Goal: Task Accomplishment & Management: Complete application form

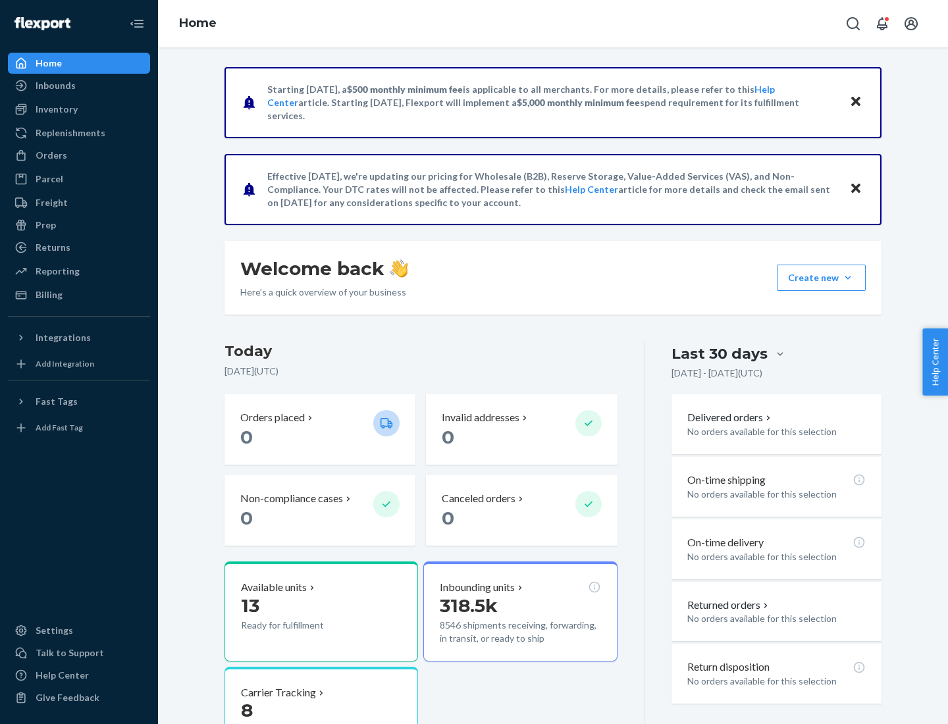
click at [848, 278] on button "Create new Create new inbound Create new order Create new product" at bounding box center [820, 278] width 89 height 26
click at [79, 86] on div "Inbounds" at bounding box center [79, 85] width 140 height 18
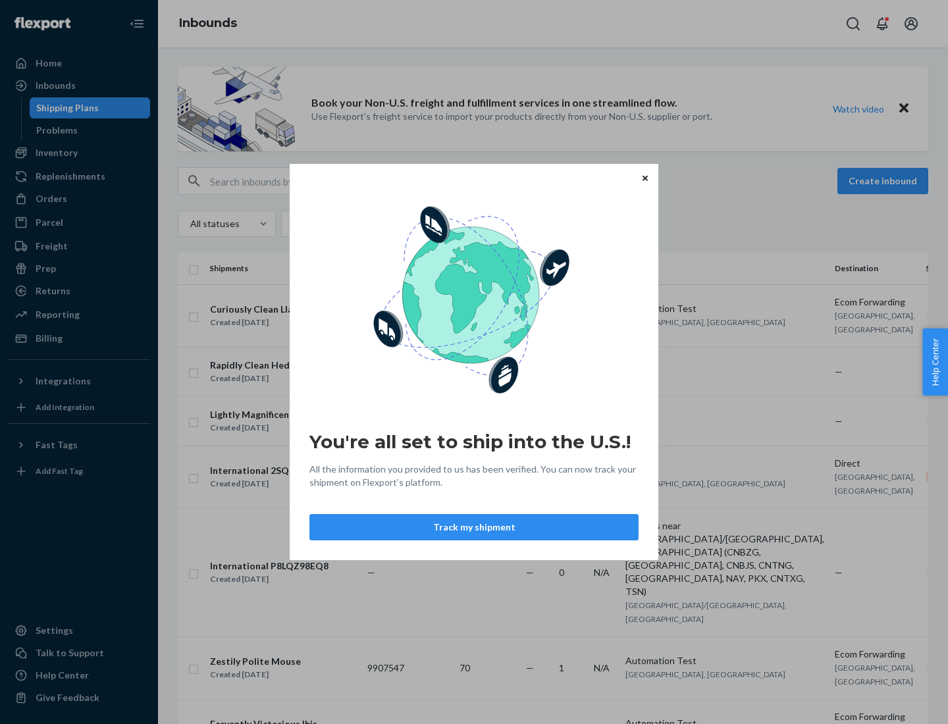
click at [79, 153] on div "You're all set to ship into the U.S.! All the information you provided to us ha…" at bounding box center [474, 362] width 948 height 724
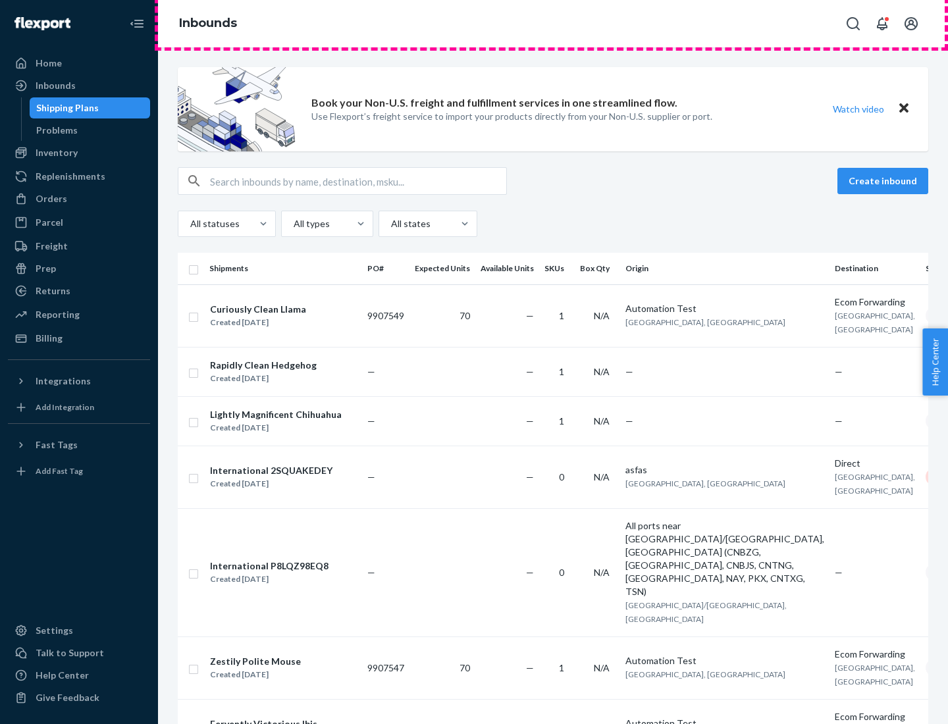
click at [553, 24] on div "Inbounds" at bounding box center [553, 23] width 790 height 47
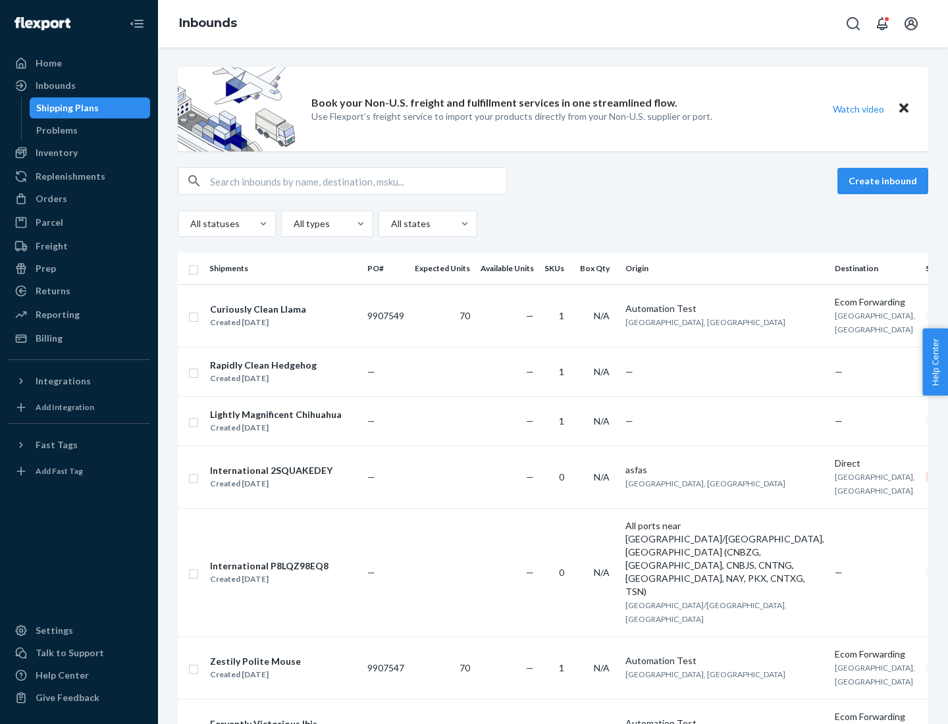
click at [553, 24] on div "Inbounds" at bounding box center [553, 23] width 790 height 47
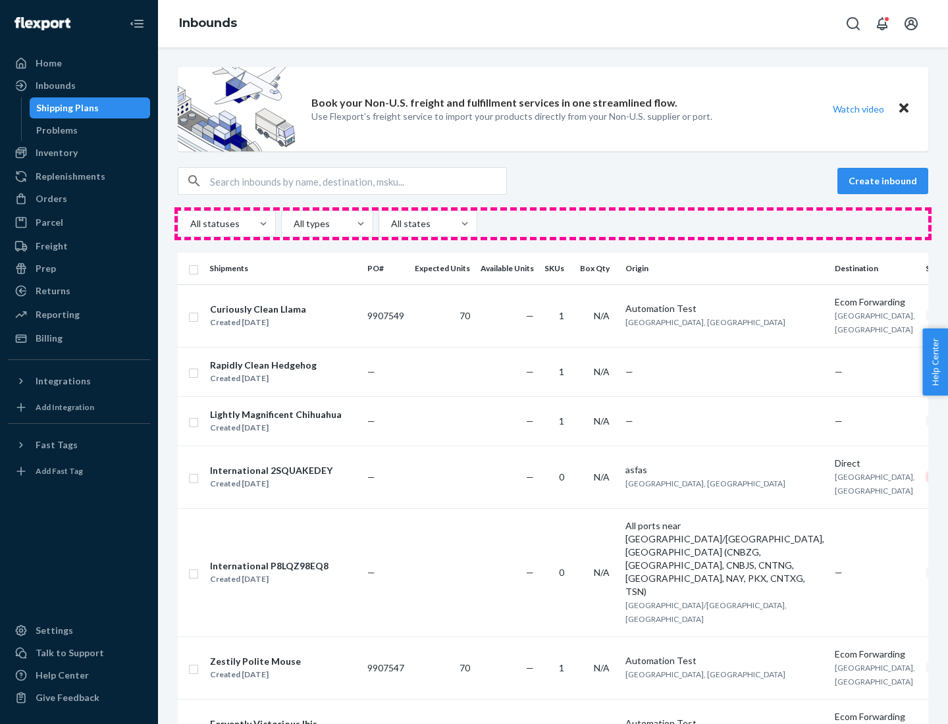
click at [553, 224] on div "All statuses All types All states" at bounding box center [553, 224] width 750 height 26
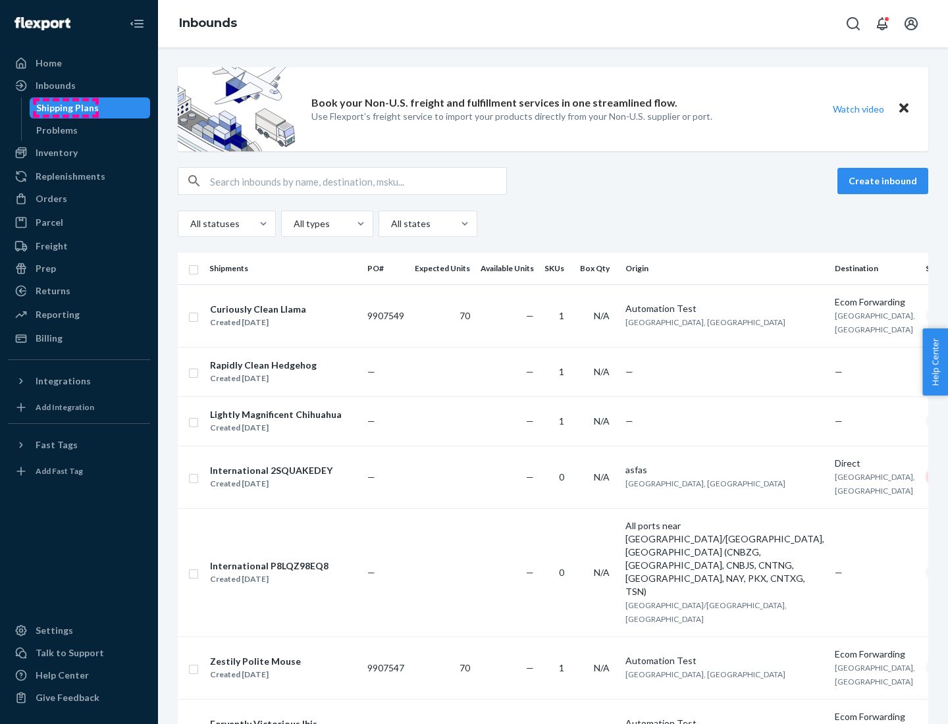
click at [65, 108] on div "Shipping Plans" at bounding box center [67, 107] width 63 height 13
click at [884, 181] on button "Create inbound" at bounding box center [882, 181] width 91 height 26
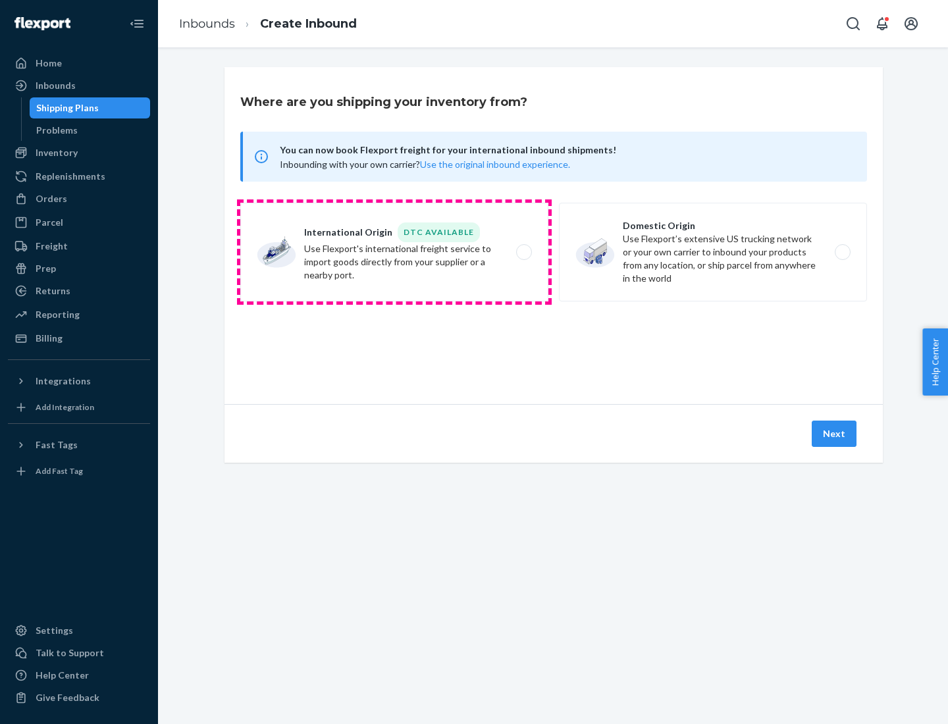
click at [394, 252] on label "International Origin DTC Available Use Flexport's international freight service…" at bounding box center [394, 252] width 308 height 99
click at [523, 252] on input "International Origin DTC Available Use Flexport's international freight service…" at bounding box center [527, 252] width 9 height 9
radio input "true"
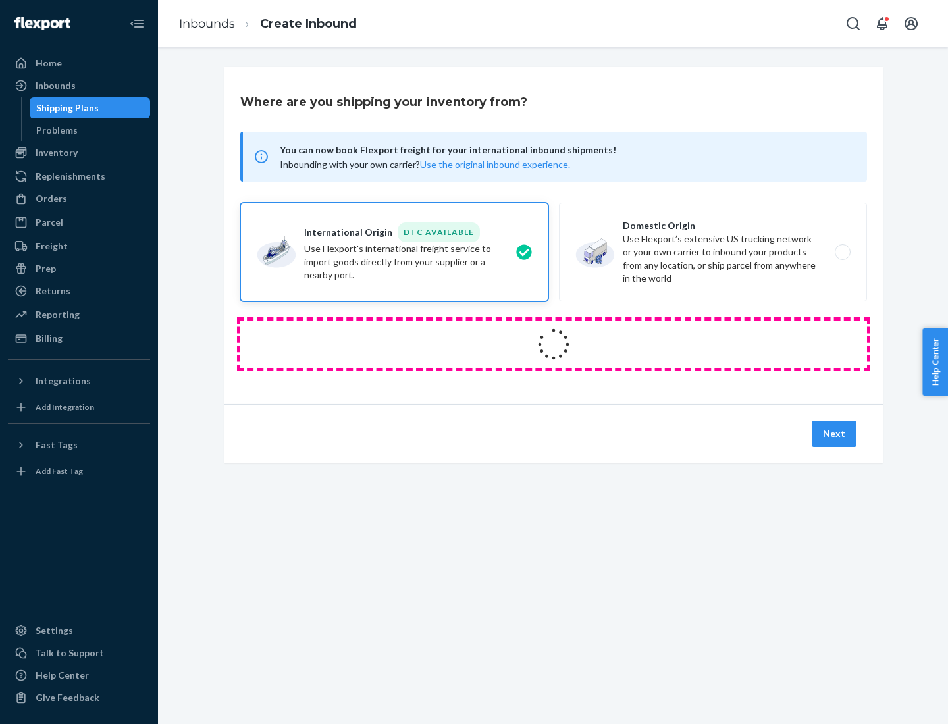
click at [553, 344] on icon at bounding box center [552, 343] width 49 height 49
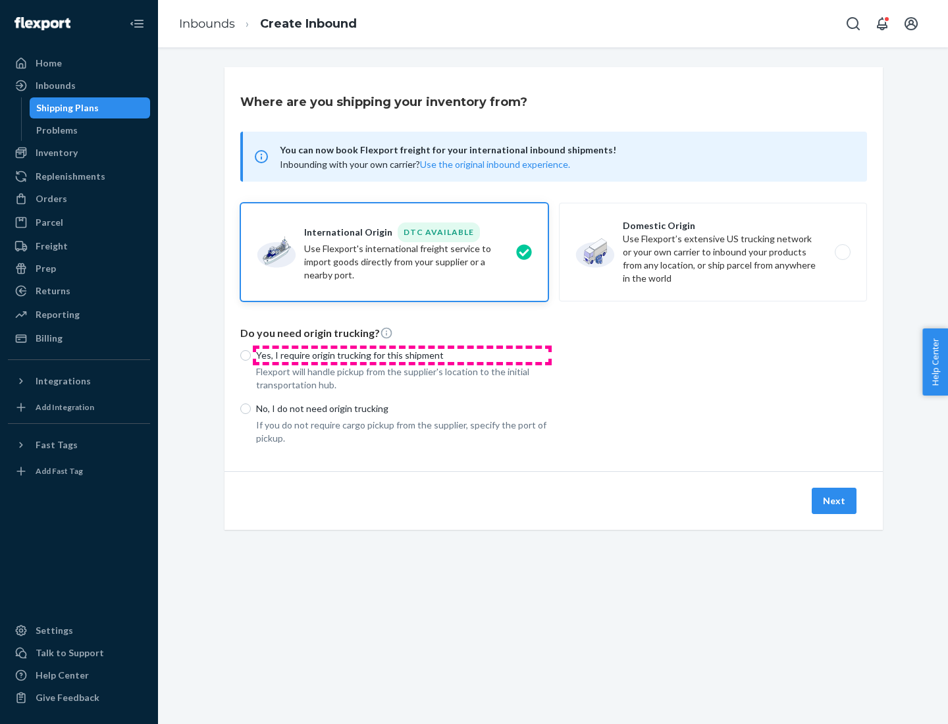
click at [402, 355] on p "Yes, I require origin trucking for this shipment" at bounding box center [402, 355] width 292 height 13
click at [251, 355] on input "Yes, I require origin trucking for this shipment" at bounding box center [245, 355] width 11 height 11
radio input "true"
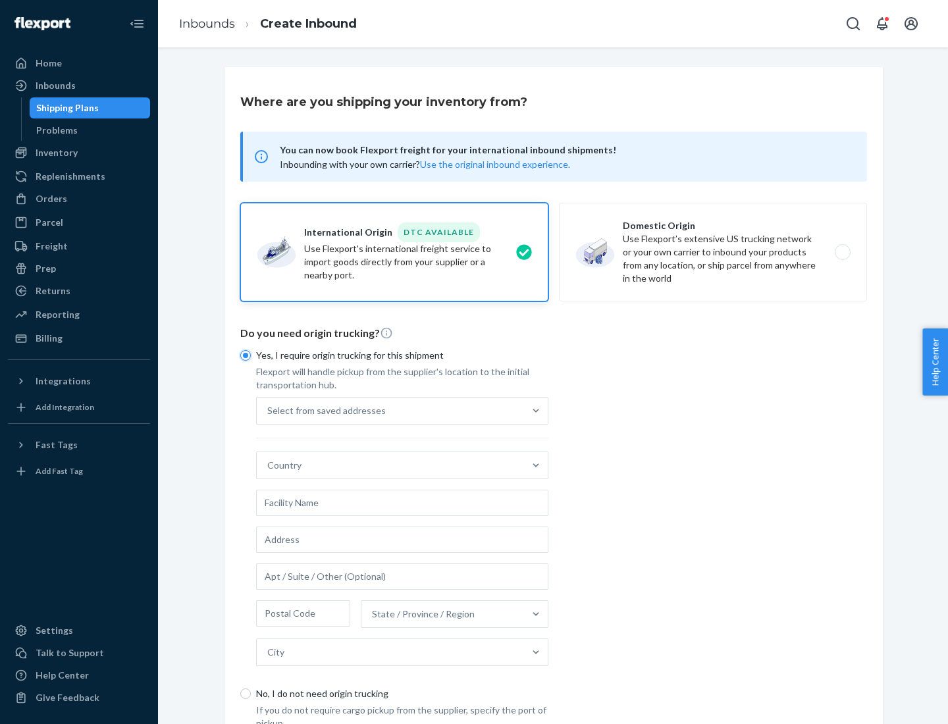
scroll to position [25, 0]
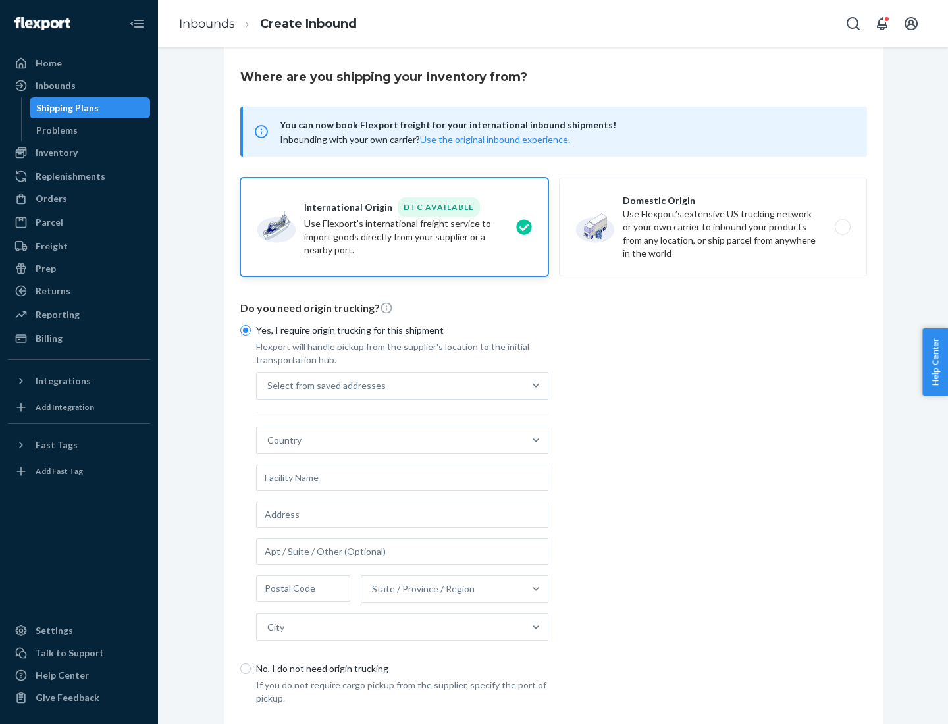
click at [390, 385] on div "Select from saved addresses" at bounding box center [390, 385] width 267 height 26
click at [268, 385] on input "Select from saved addresses" at bounding box center [267, 385] width 1 height 13
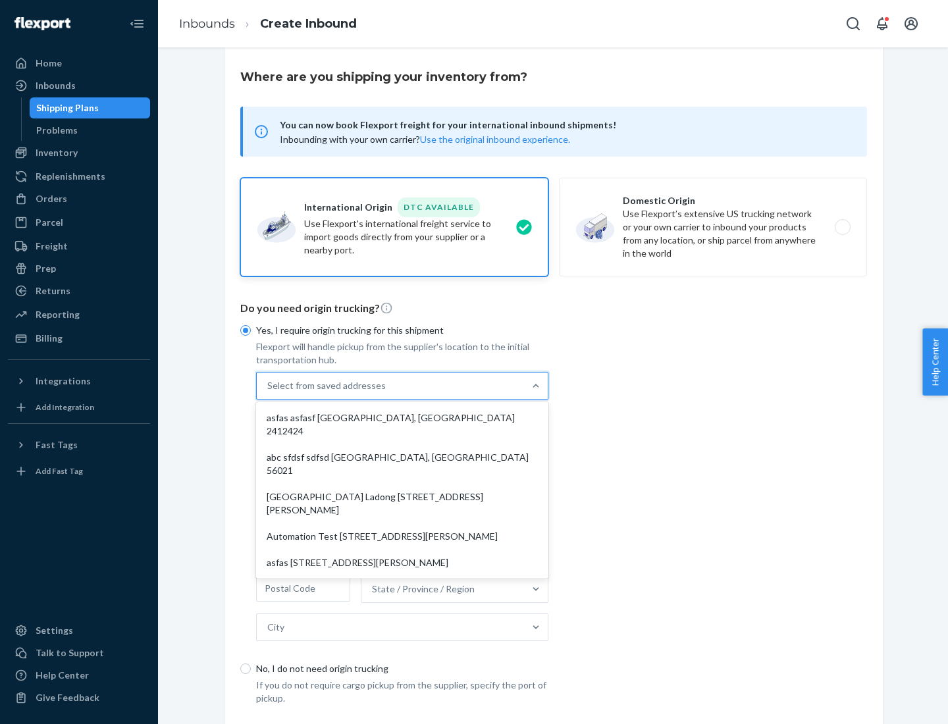
scroll to position [57, 0]
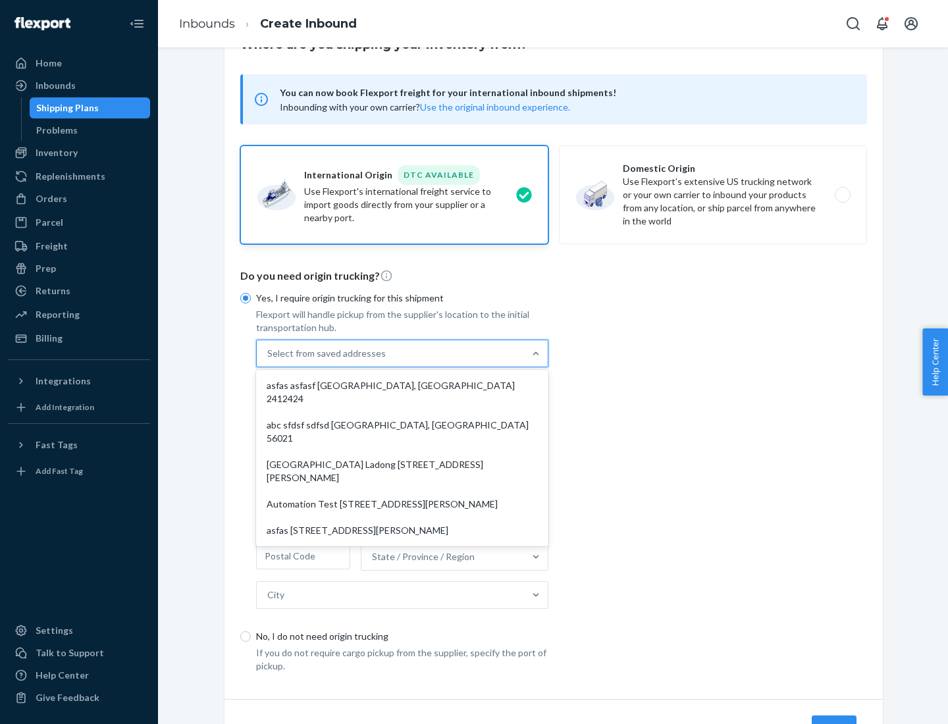
click at [402, 385] on div "asfas asfasf [GEOGRAPHIC_DATA], [GEOGRAPHIC_DATA] 2412424" at bounding box center [402, 391] width 287 height 39
click at [268, 360] on input "option asfas asfasf [GEOGRAPHIC_DATA], [GEOGRAPHIC_DATA] 2412424 focused, 1 of …" at bounding box center [267, 353] width 1 height 13
type input "asfas"
type input "asfasf"
type input "2412424"
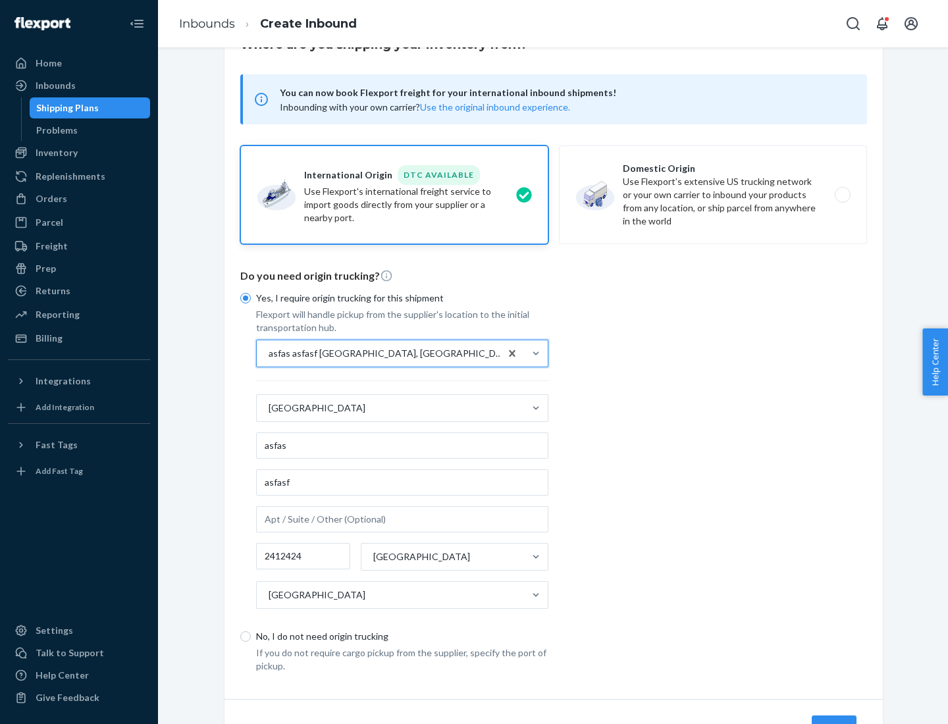
scroll to position [122, 0]
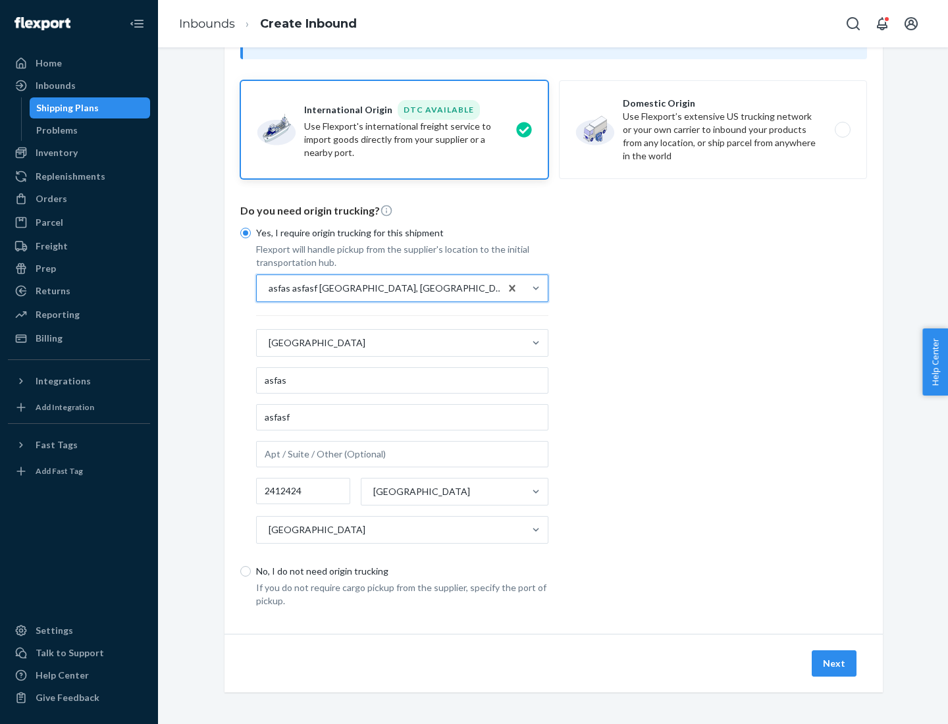
click at [834, 663] on button "Next" at bounding box center [833, 663] width 45 height 26
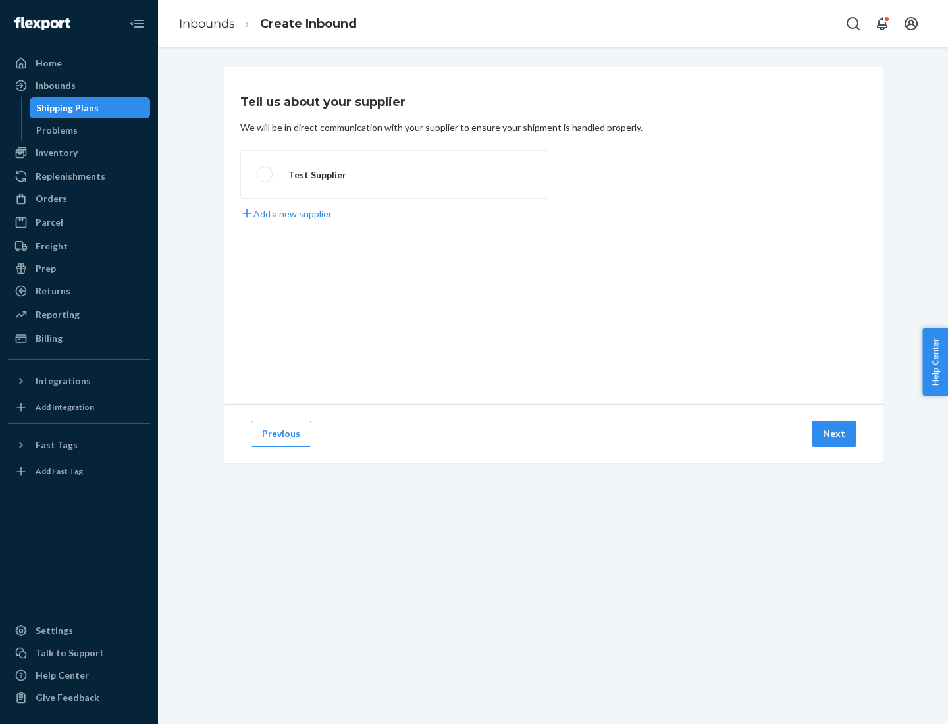
click at [394, 174] on label "Test Supplier" at bounding box center [394, 174] width 308 height 49
click at [265, 174] on input "Test Supplier" at bounding box center [261, 174] width 9 height 9
radio input "true"
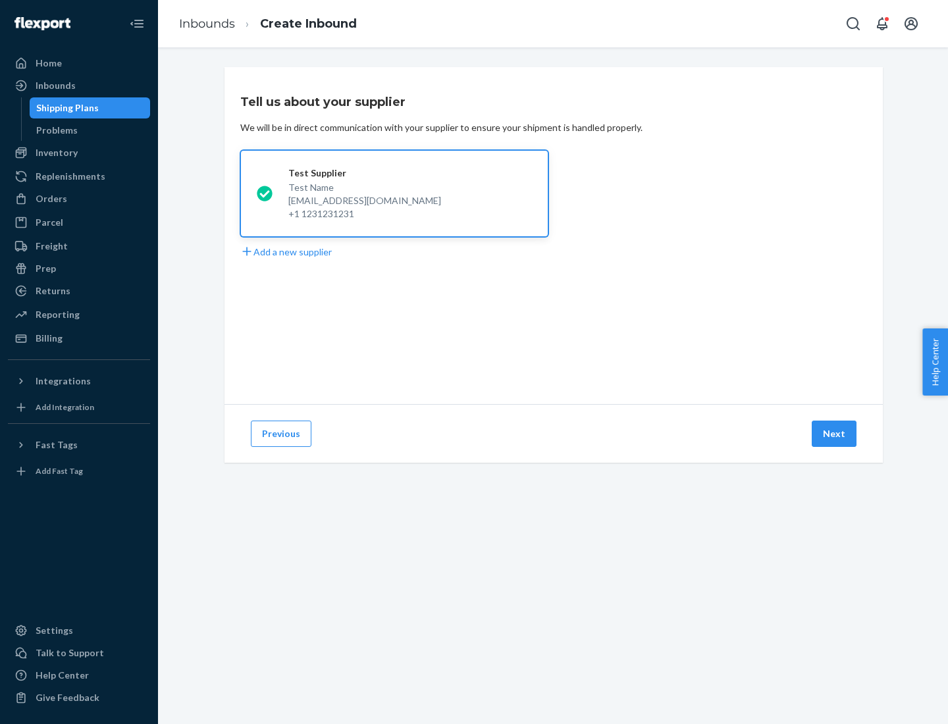
click at [834, 434] on button "Next" at bounding box center [833, 433] width 45 height 26
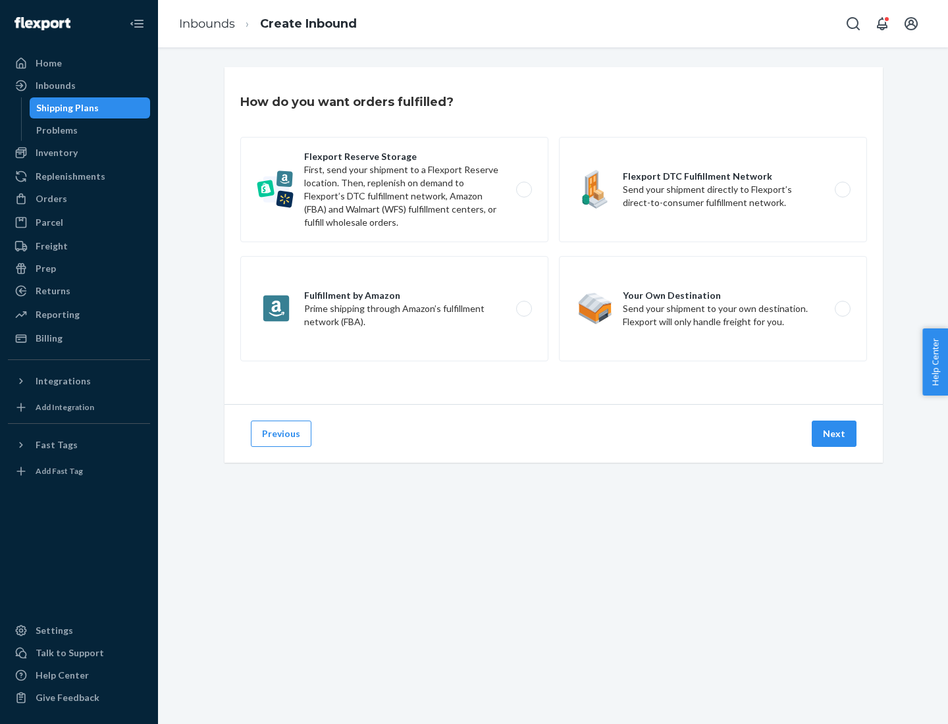
click at [394, 309] on label "Fulfillment by Amazon Prime shipping through Amazon’s fulfillment network (FBA)." at bounding box center [394, 308] width 308 height 105
click at [523, 309] on input "Fulfillment by Amazon Prime shipping through Amazon’s fulfillment network (FBA)." at bounding box center [527, 309] width 9 height 9
radio input "true"
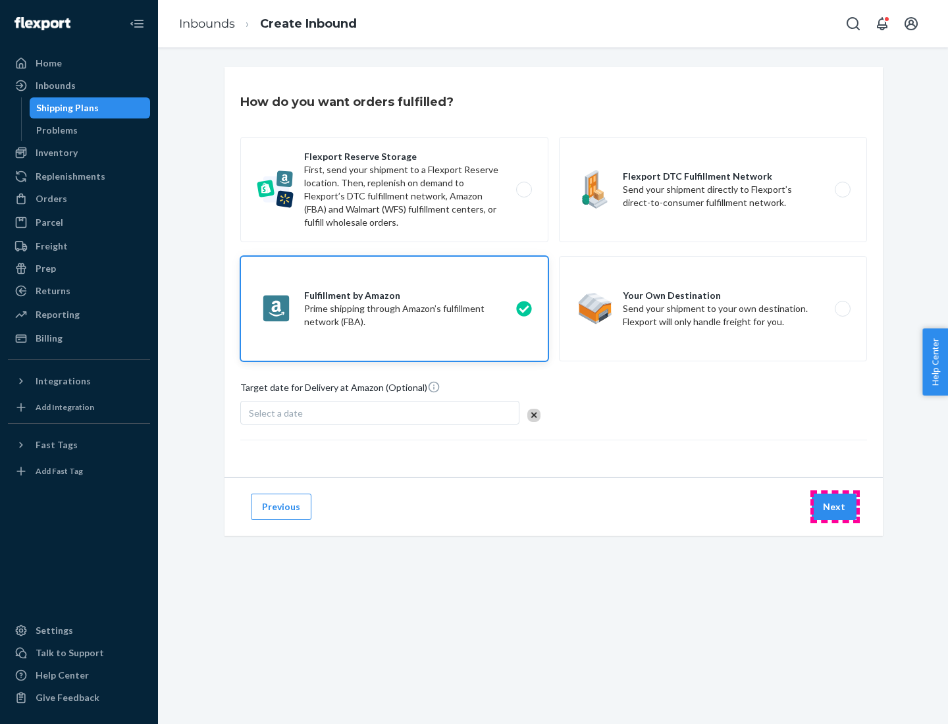
click at [834, 507] on button "Next" at bounding box center [833, 507] width 45 height 26
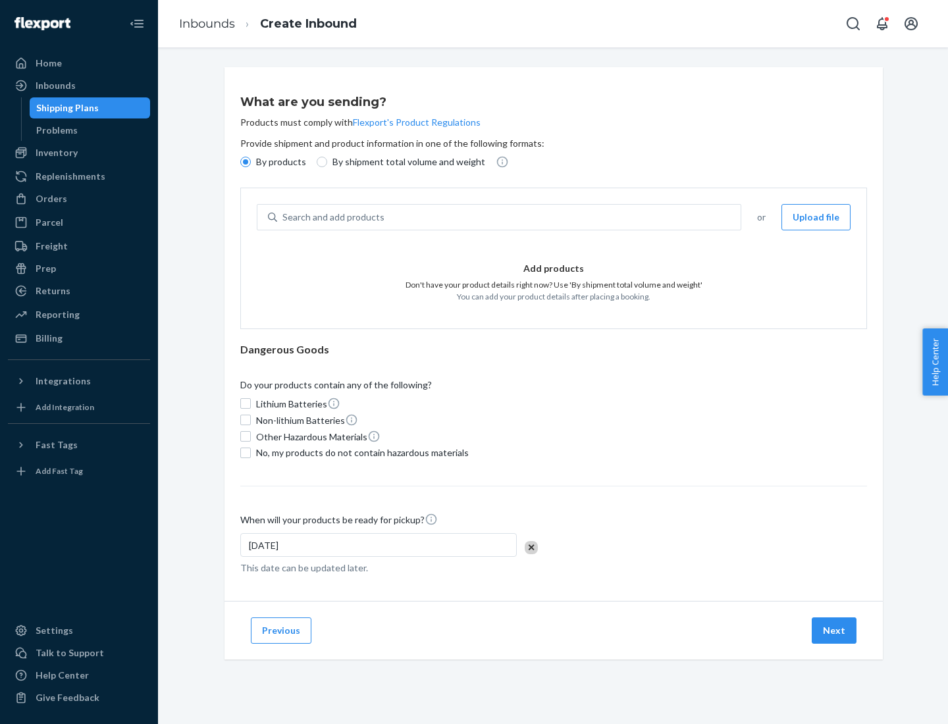
click at [405, 162] on p "By shipment total volume and weight" at bounding box center [408, 161] width 153 height 13
click at [327, 162] on input "By shipment total volume and weight" at bounding box center [322, 162] width 11 height 11
radio input "true"
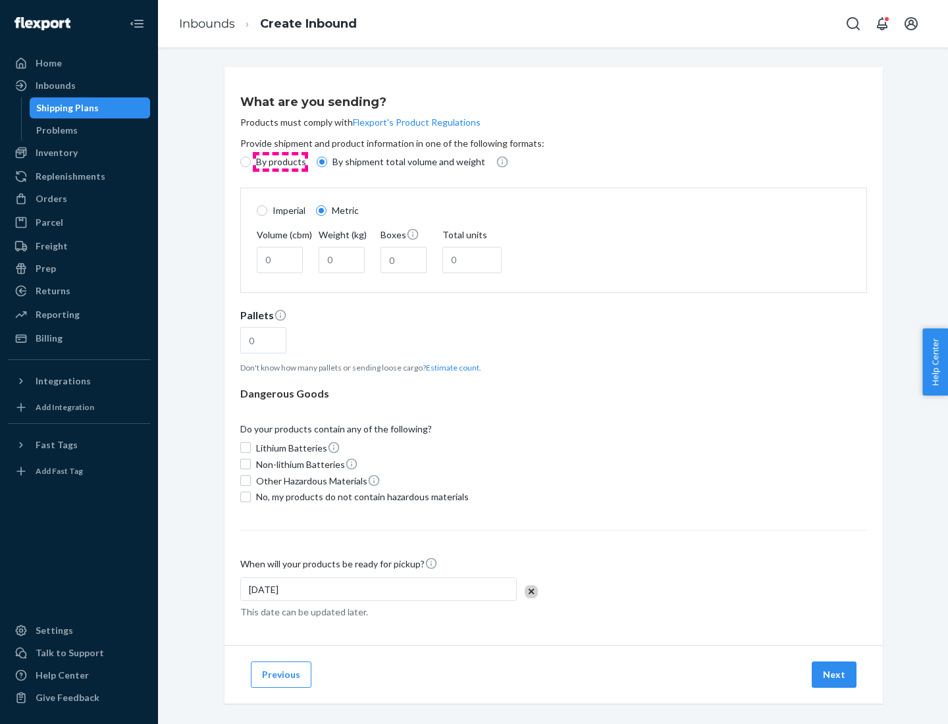
click at [280, 162] on p "By products" at bounding box center [281, 161] width 50 height 13
click at [251, 162] on input "By products" at bounding box center [245, 162] width 11 height 11
radio input "true"
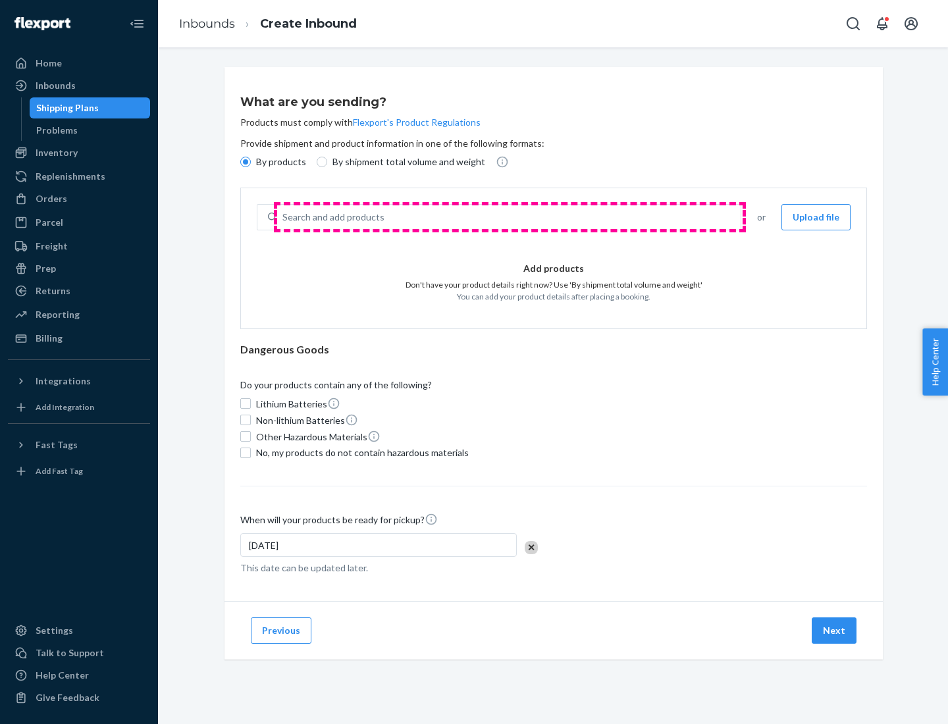
click at [509, 217] on div "Search and add products" at bounding box center [508, 217] width 463 height 24
click at [284, 217] on input "Search and add products" at bounding box center [282, 217] width 1 height 13
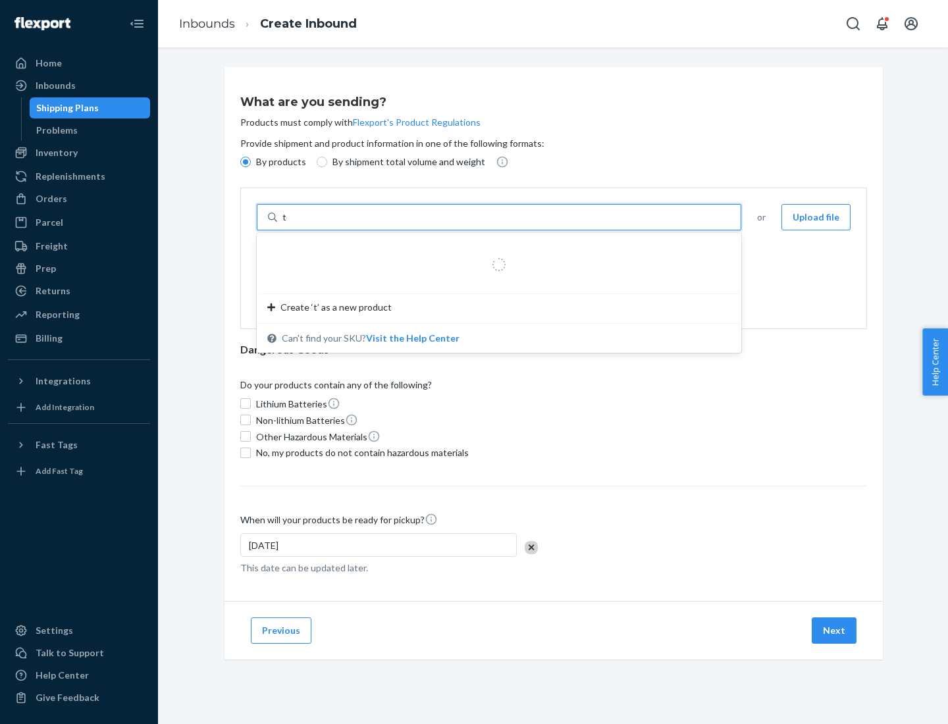
type input "test"
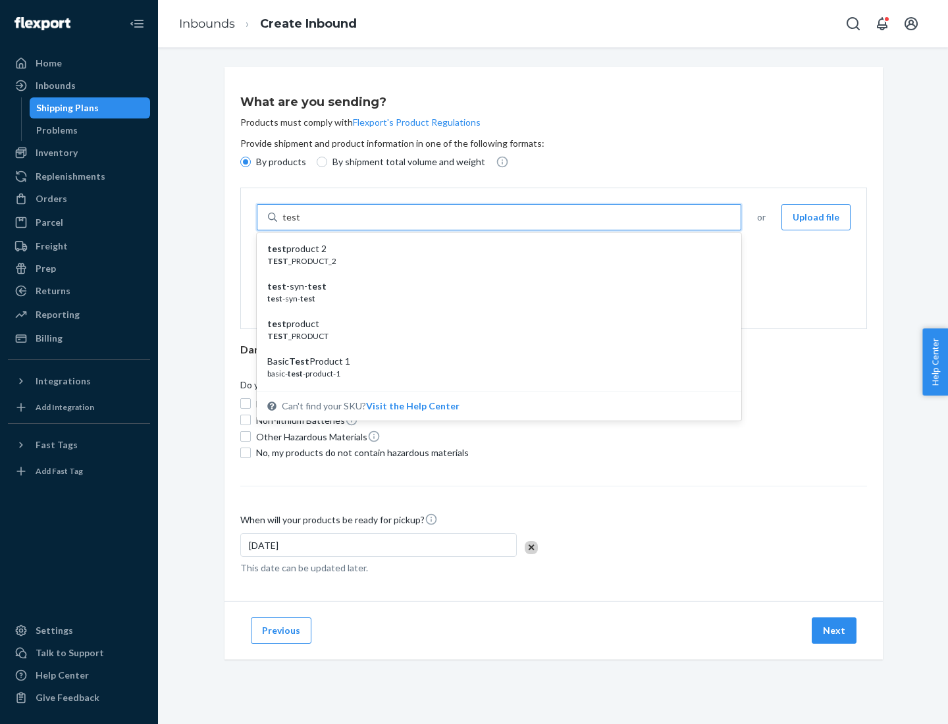
click at [494, 249] on div "test product 2" at bounding box center [493, 248] width 453 height 13
click at [299, 224] on input "test" at bounding box center [290, 217] width 17 height 13
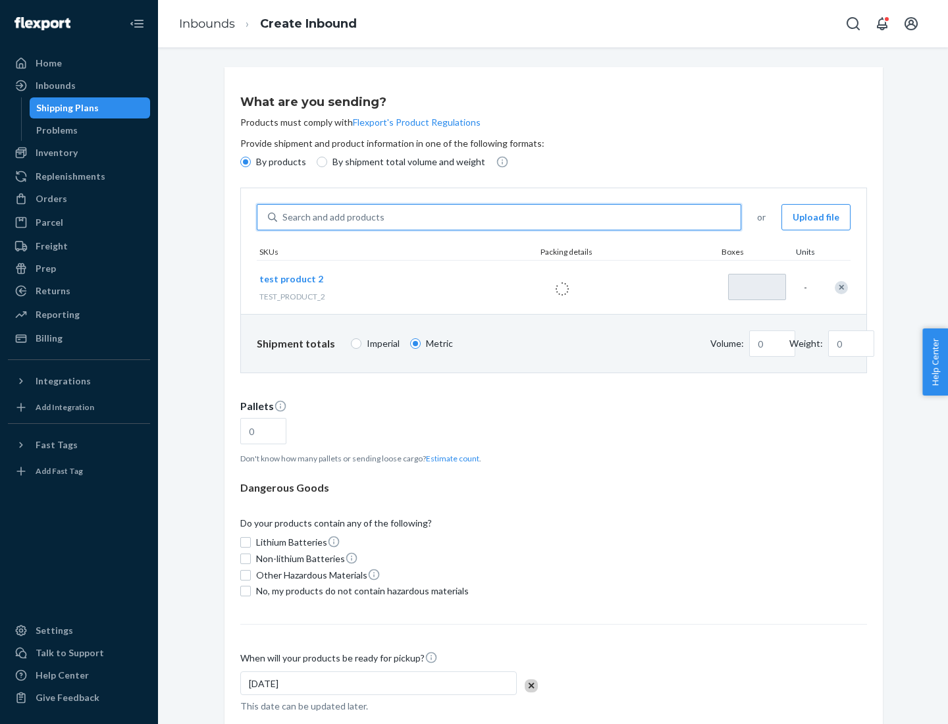
type input "1"
type input "0.02"
type input "22.23"
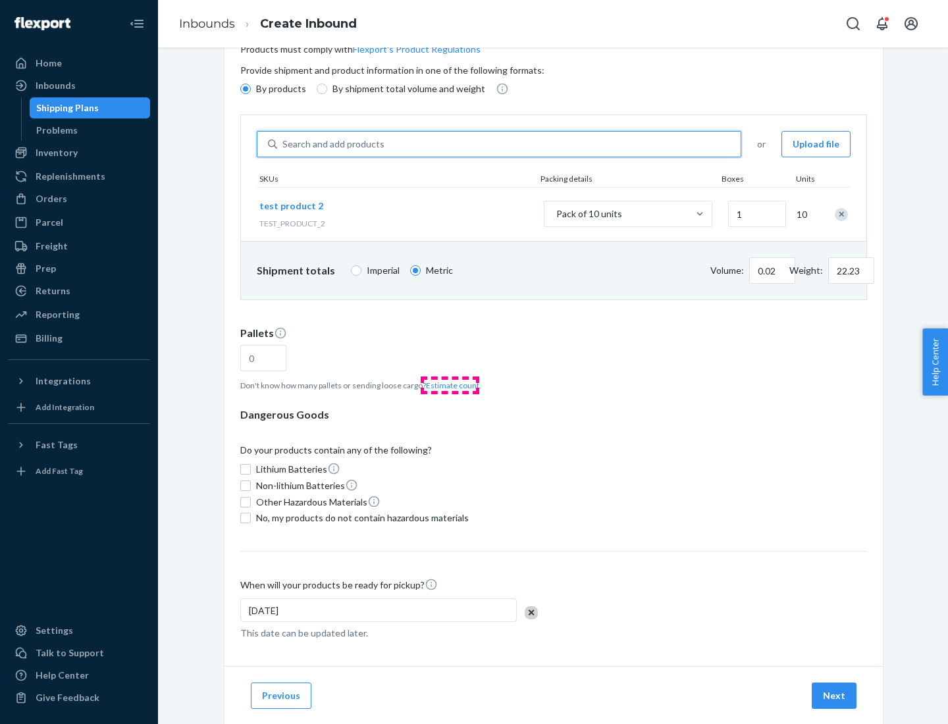
click at [449, 385] on button "Estimate count" at bounding box center [452, 385] width 53 height 11
type input "1"
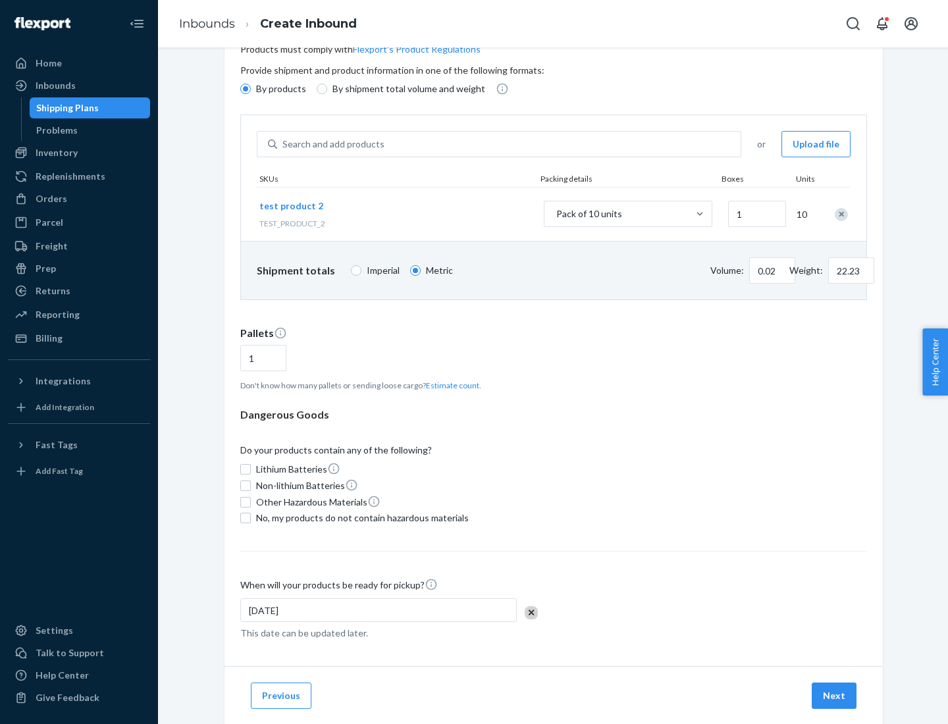
scroll to position [105, 0]
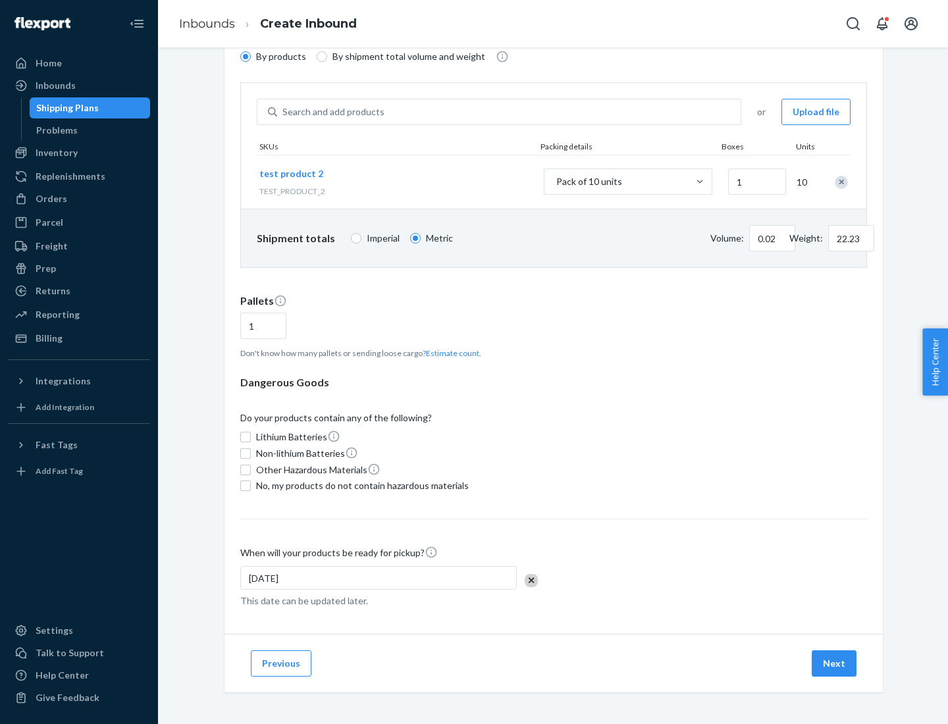
click at [360, 486] on span "No, my products do not contain hazardous materials" at bounding box center [362, 485] width 213 height 13
click at [251, 486] on input "No, my products do not contain hazardous materials" at bounding box center [245, 485] width 11 height 11
checkbox input "true"
click at [834, 663] on button "Next" at bounding box center [833, 663] width 45 height 26
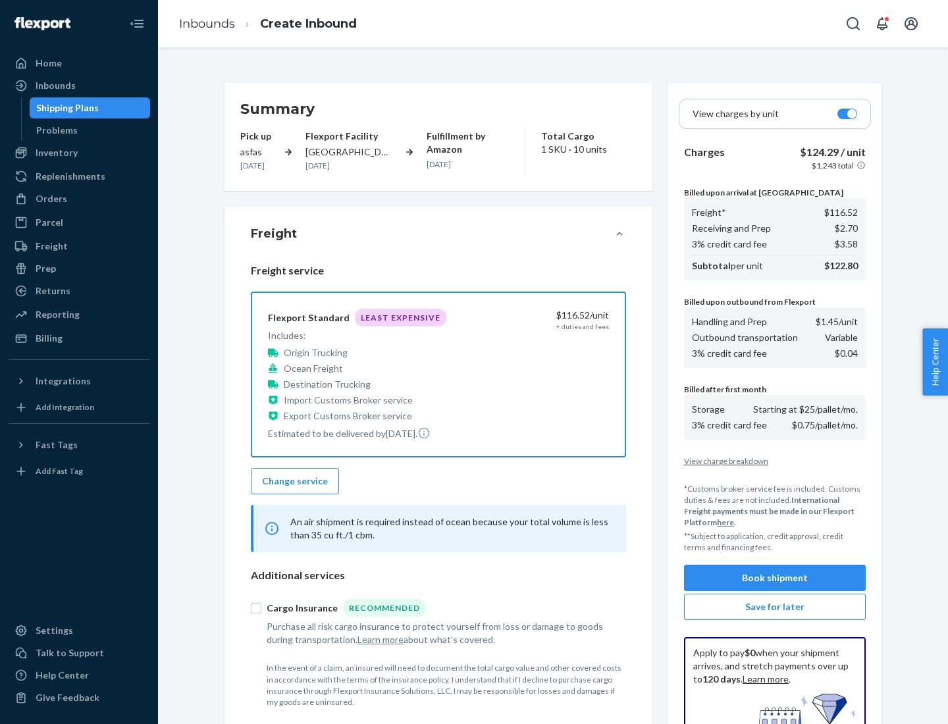
scroll to position [192, 0]
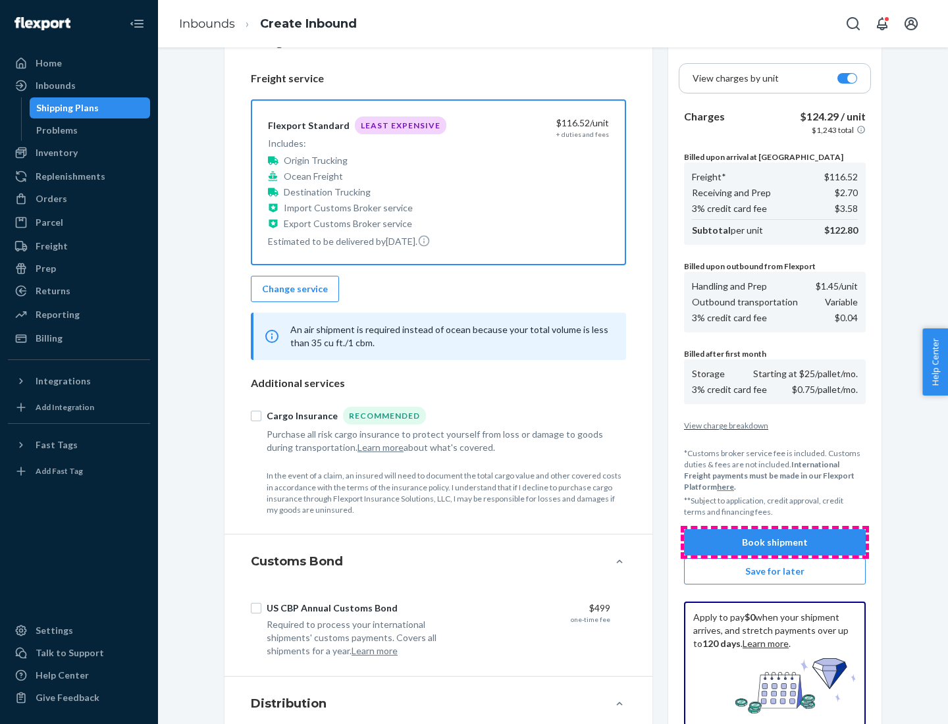
click at [775, 542] on button "Book shipment" at bounding box center [775, 542] width 182 height 26
